Goal: Task Accomplishment & Management: Use online tool/utility

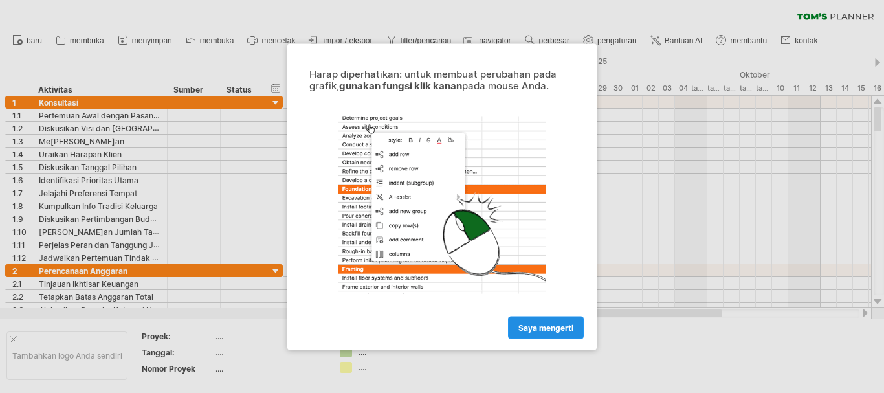
click at [544, 325] on font "saya mengerti" at bounding box center [545, 327] width 55 height 10
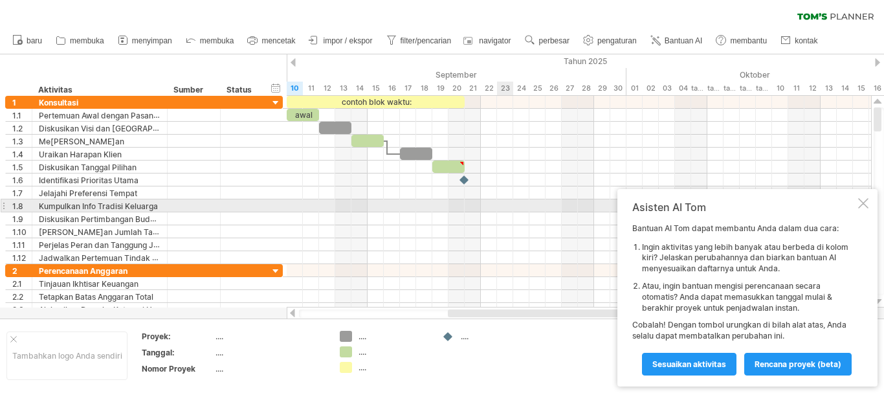
click at [863, 203] on div at bounding box center [863, 203] width 10 height 10
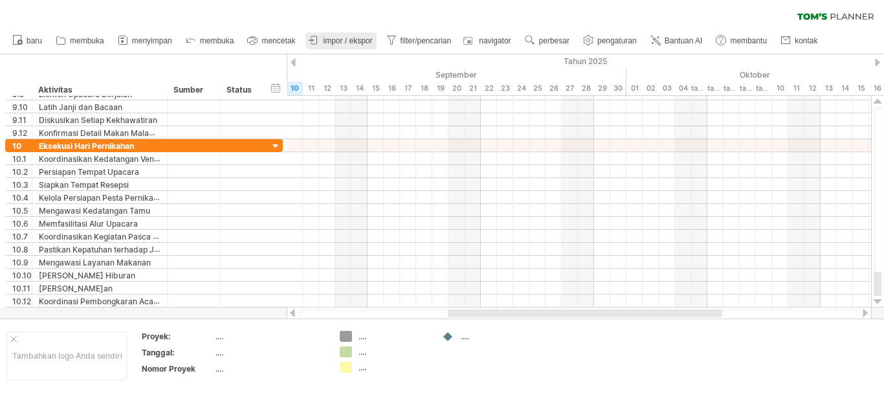
click at [338, 39] on font "impor / ekspor" at bounding box center [347, 40] width 49 height 9
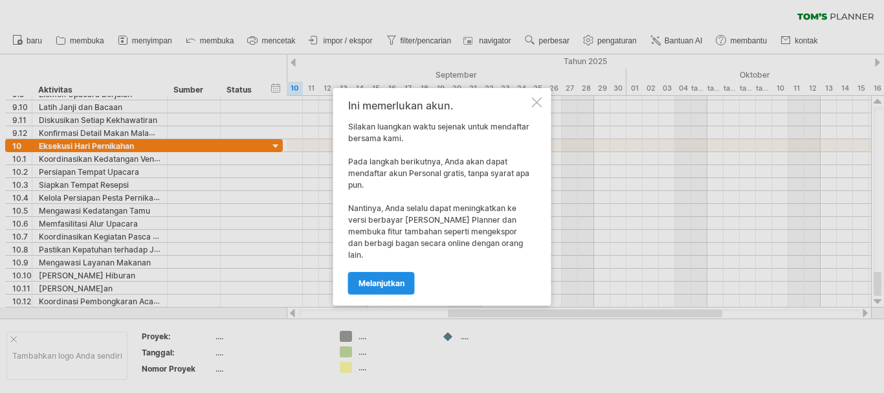
click at [391, 278] on font "melanjutkan" at bounding box center [382, 283] width 46 height 10
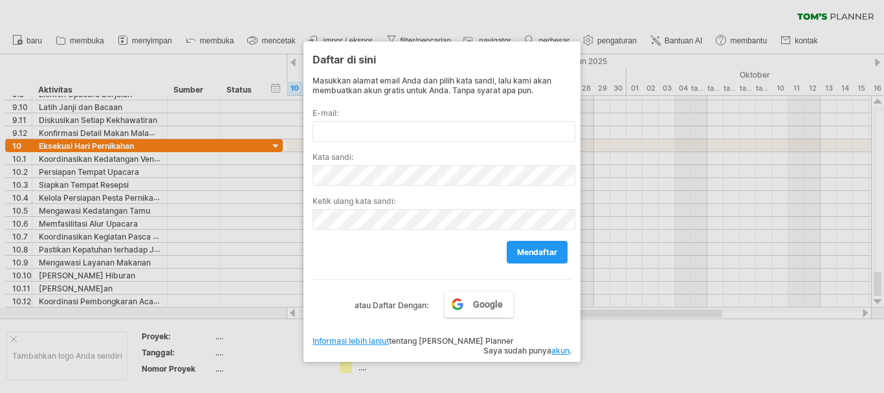
click at [615, 335] on div at bounding box center [442, 196] width 884 height 393
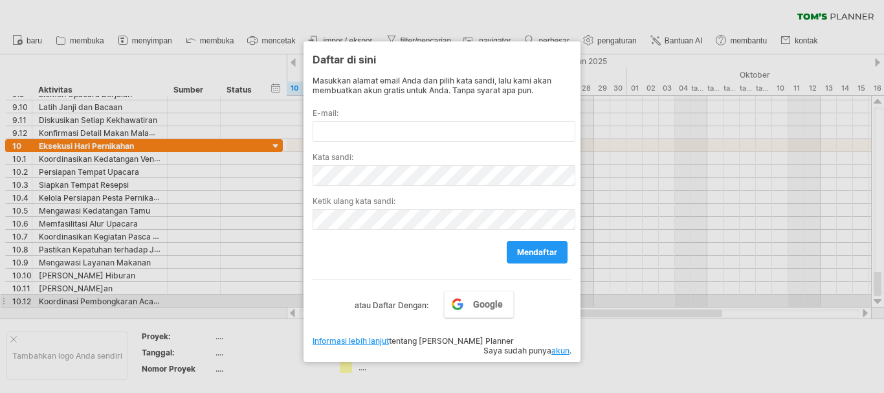
click at [649, 135] on div at bounding box center [442, 196] width 884 height 393
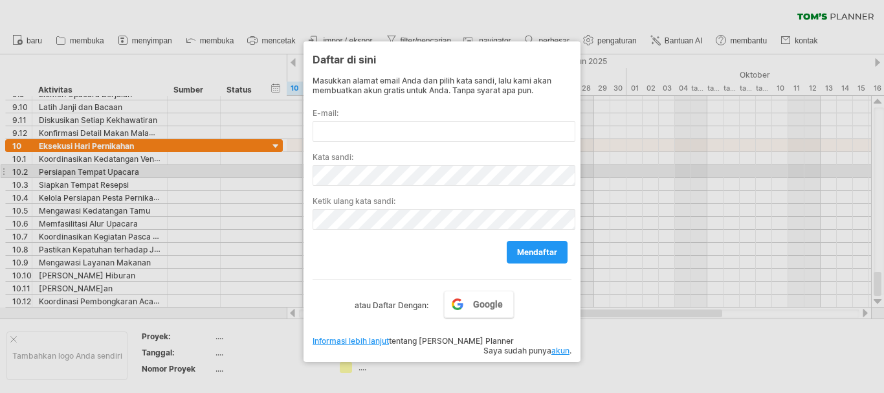
click at [632, 176] on div at bounding box center [442, 196] width 884 height 393
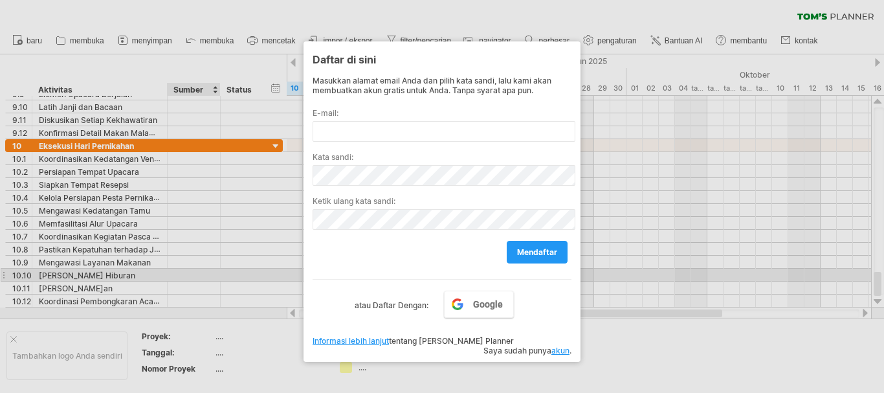
click at [210, 277] on div at bounding box center [442, 196] width 884 height 393
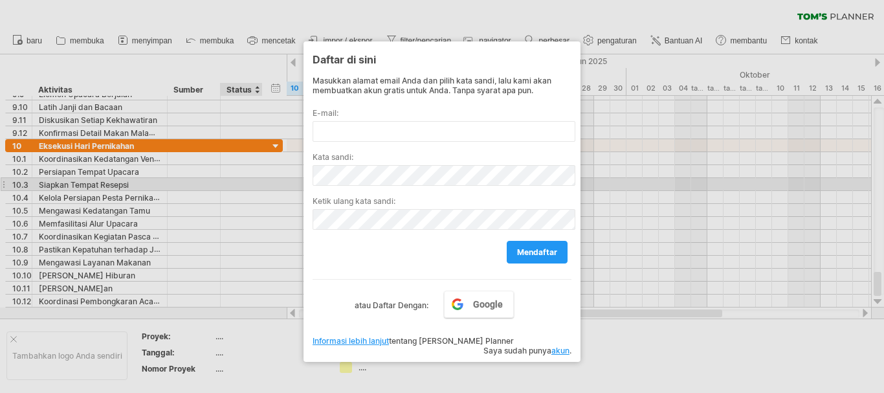
click at [236, 181] on div at bounding box center [442, 196] width 884 height 393
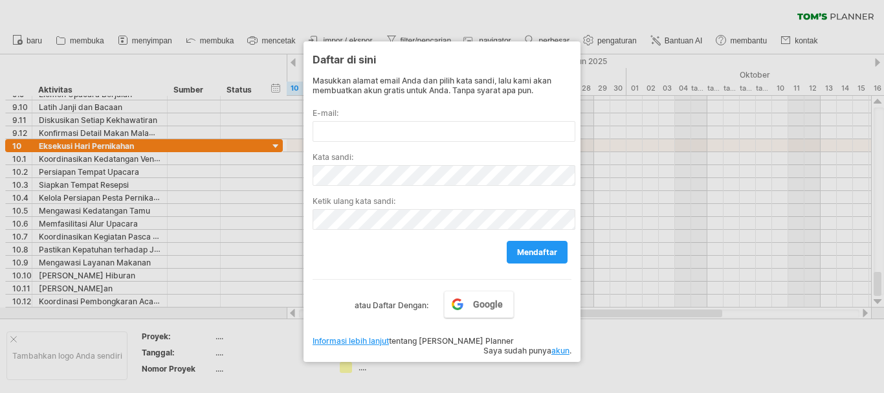
click at [681, 46] on div at bounding box center [442, 196] width 884 height 393
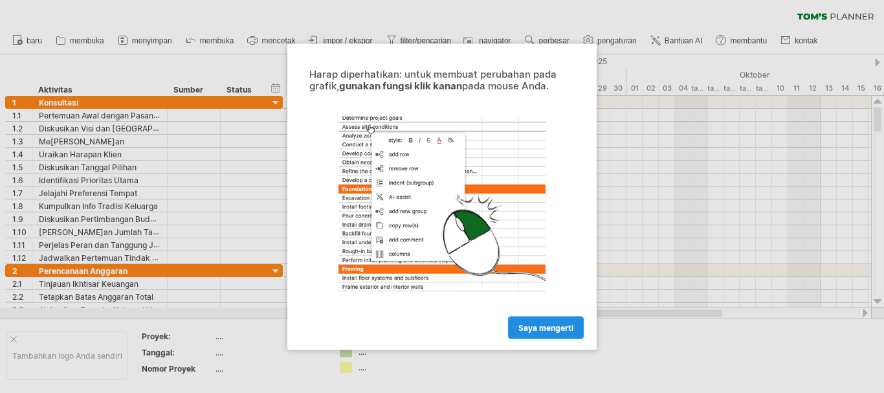
click at [568, 326] on font "saya mengerti" at bounding box center [545, 327] width 55 height 10
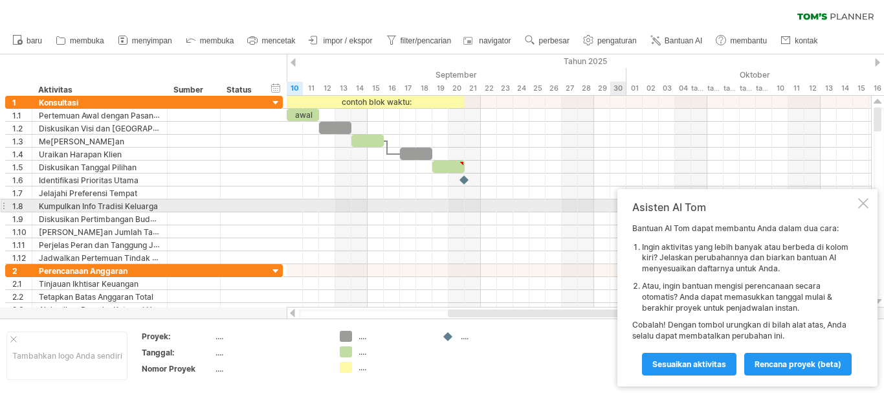
click at [857, 207] on div "Asisten AI Tom Bantuan AI Tom dapat membantu Anda dalam dua cara: Ingin aktivit…" at bounding box center [747, 287] width 260 height 197
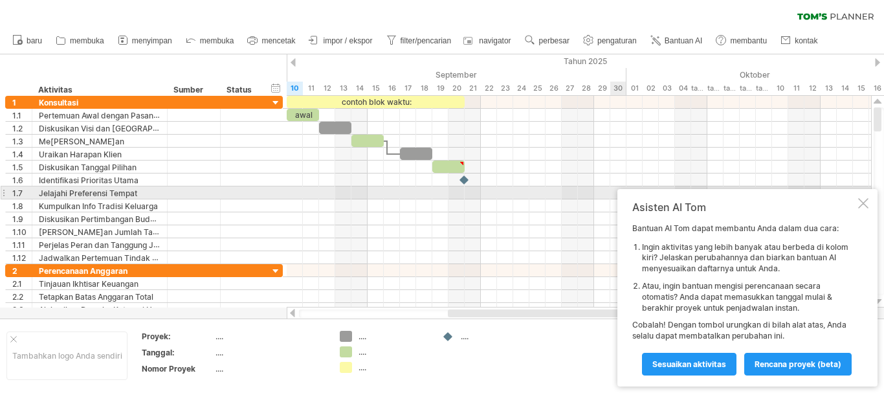
click at [863, 198] on div at bounding box center [863, 203] width 10 height 10
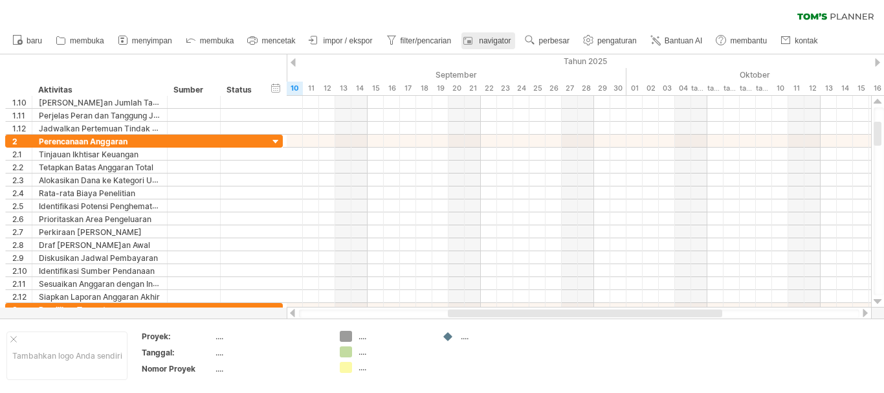
click at [501, 36] on font "navigator" at bounding box center [495, 40] width 32 height 9
click at [544, 43] on font "perbesar" at bounding box center [554, 40] width 30 height 9
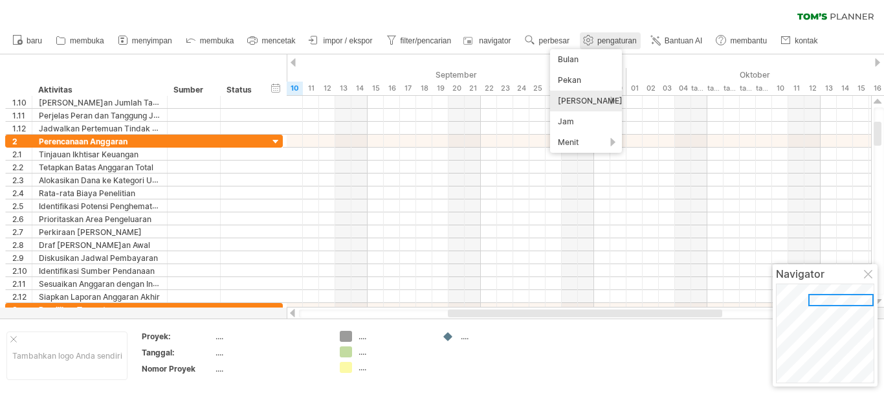
click at [612, 43] on font "pengaturan" at bounding box center [616, 40] width 39 height 9
select select "*"
select select "**"
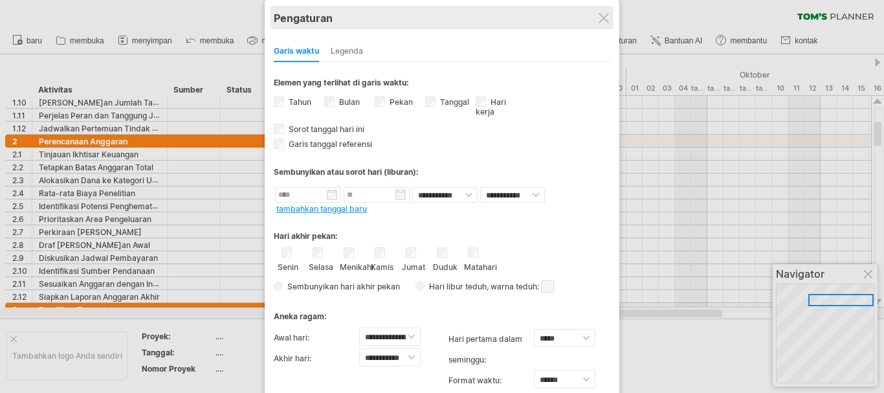
click at [593, 10] on div "Pengaturan" at bounding box center [442, 17] width 337 height 23
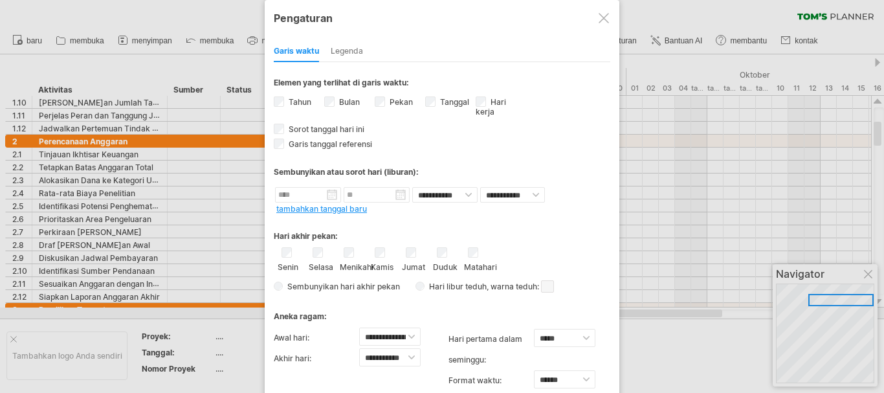
click at [603, 20] on div at bounding box center [604, 18] width 10 height 10
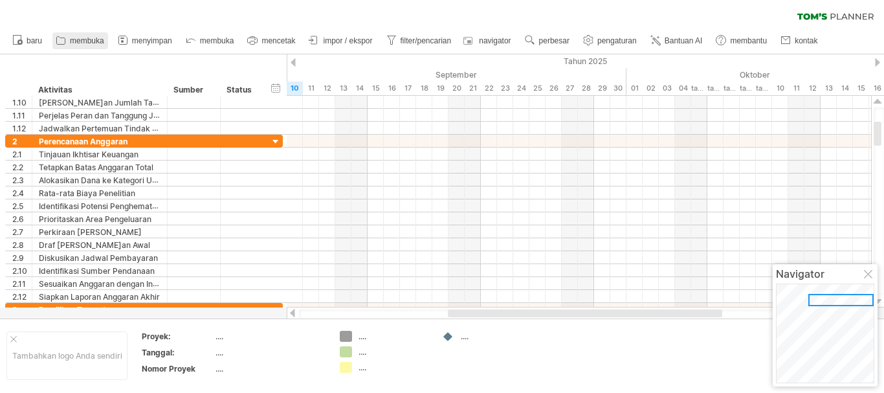
click at [74, 40] on font "membuka" at bounding box center [87, 40] width 34 height 9
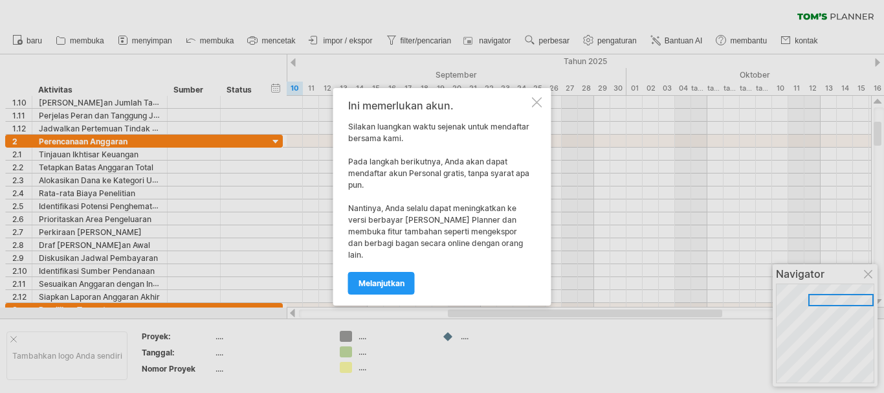
click at [537, 107] on div at bounding box center [537, 102] width 10 height 10
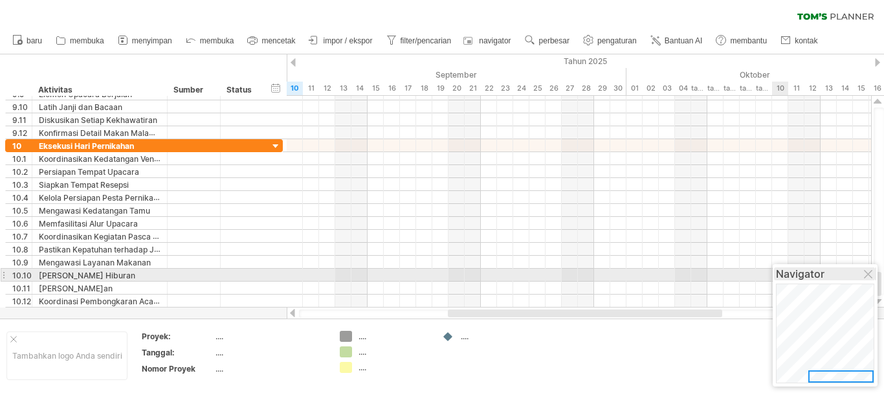
click at [862, 272] on div "Navigator" at bounding box center [825, 273] width 98 height 13
click at [869, 272] on div at bounding box center [869, 275] width 10 height 10
